Goal: Information Seeking & Learning: Stay updated

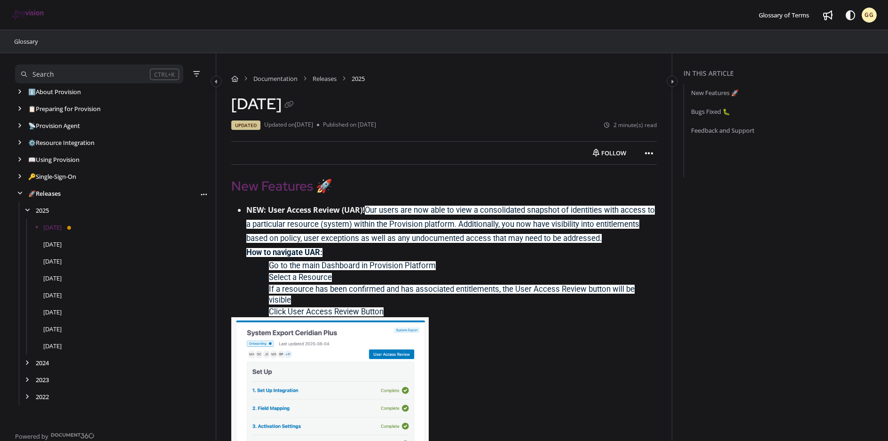
click at [55, 194] on link "🚀 Releases" at bounding box center [44, 193] width 32 height 9
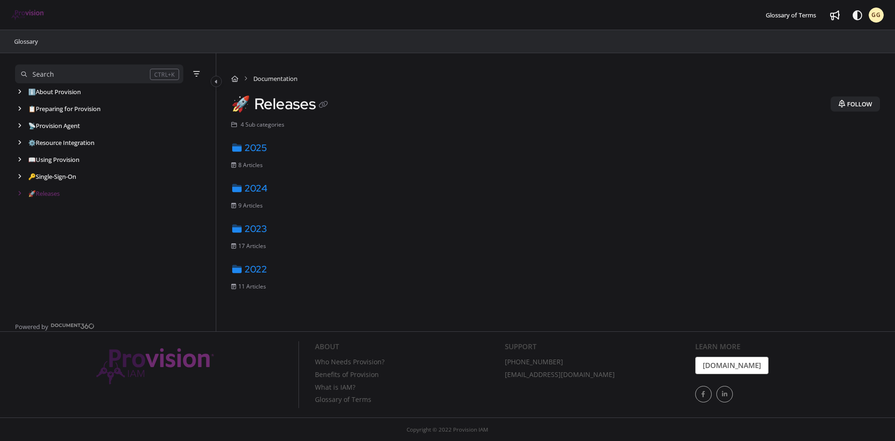
click at [864, 104] on button "Follow" at bounding box center [855, 103] width 49 height 15
click at [53, 161] on link "📖 Using Provision" at bounding box center [54, 159] width 53 height 9
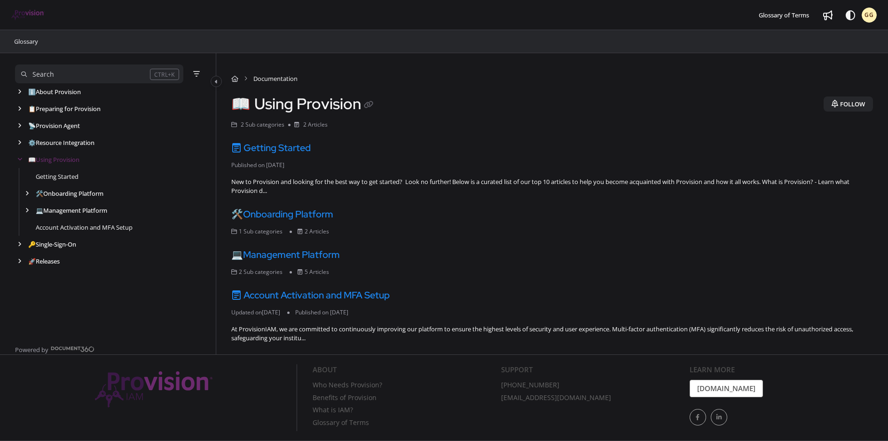
click at [849, 106] on button "Follow" at bounding box center [848, 103] width 49 height 15
click at [18, 261] on icon "arrow" at bounding box center [20, 261] width 4 height 6
click at [58, 296] on link "[DATE]" at bounding box center [52, 294] width 18 height 9
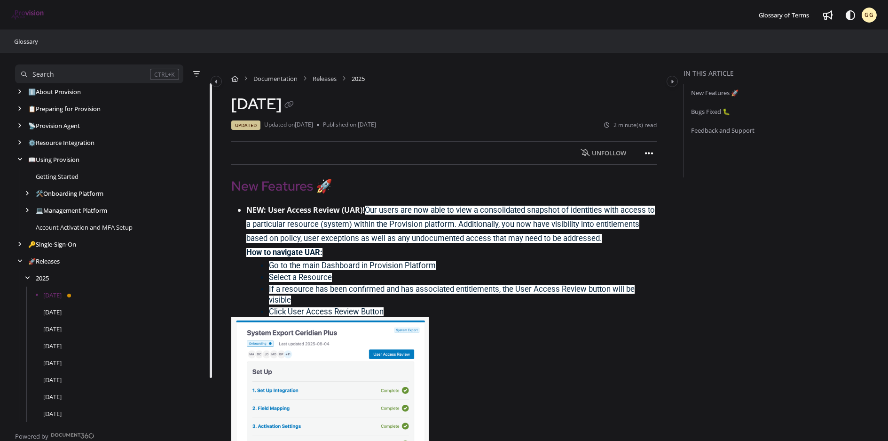
scroll to position [51, 0]
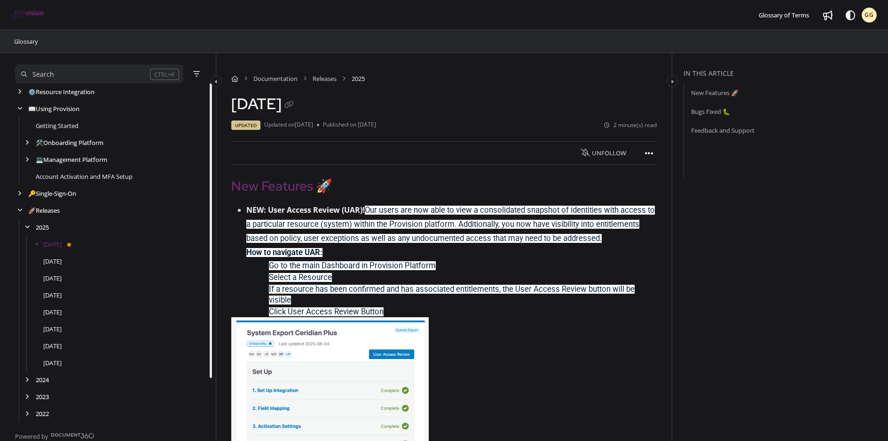
click at [509, 190] on h2 "New Features 🚀" at bounding box center [444, 186] width 426 height 20
click at [503, 208] on span "Our users are now able to view a consolidated snapshot of identities with acces…" at bounding box center [450, 223] width 409 height 37
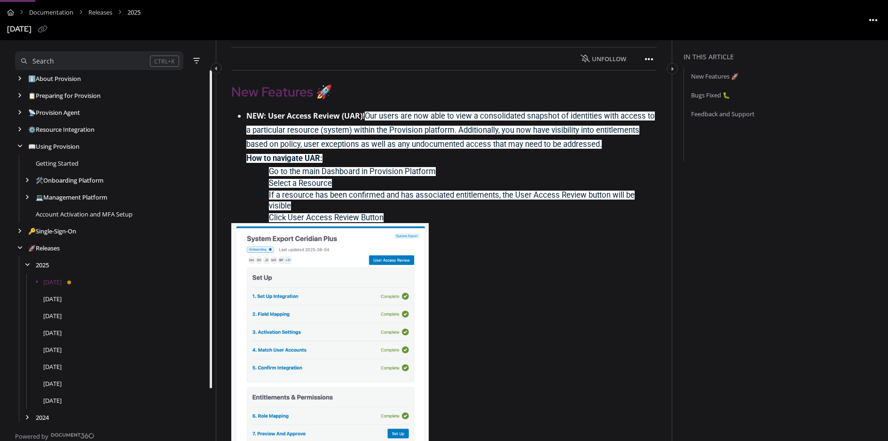
scroll to position [0, 0]
